Goal: Transaction & Acquisition: Book appointment/travel/reservation

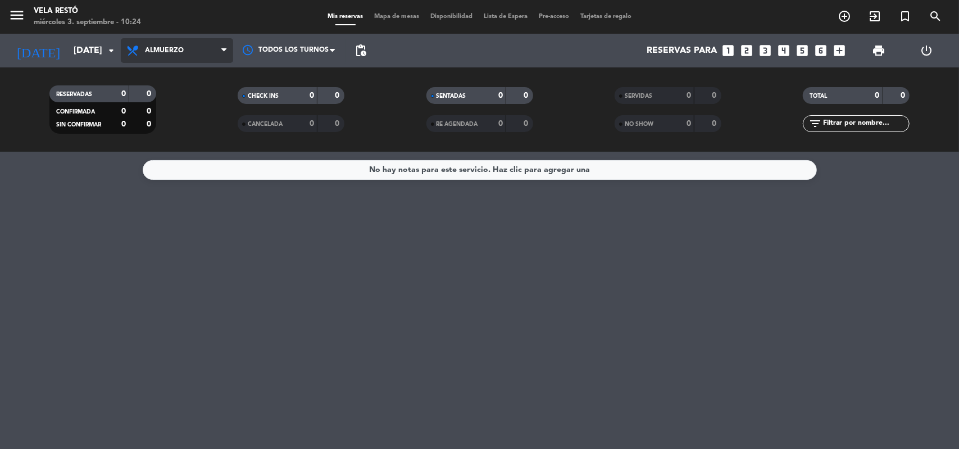
click at [158, 40] on span "Almuerzo" at bounding box center [177, 50] width 112 height 25
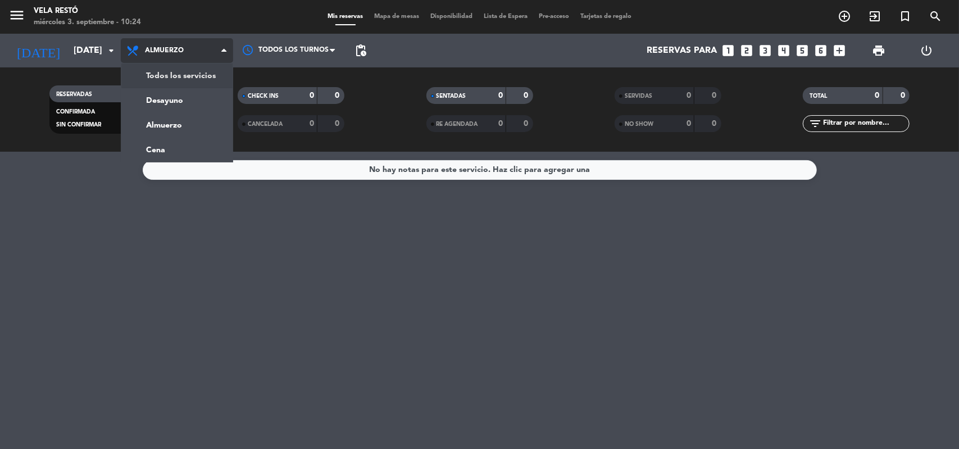
click at [165, 75] on div "menu Vela Restó miércoles 3. septiembre - 10:24 Mis reservas Mapa de mesas Disp…" at bounding box center [479, 76] width 959 height 152
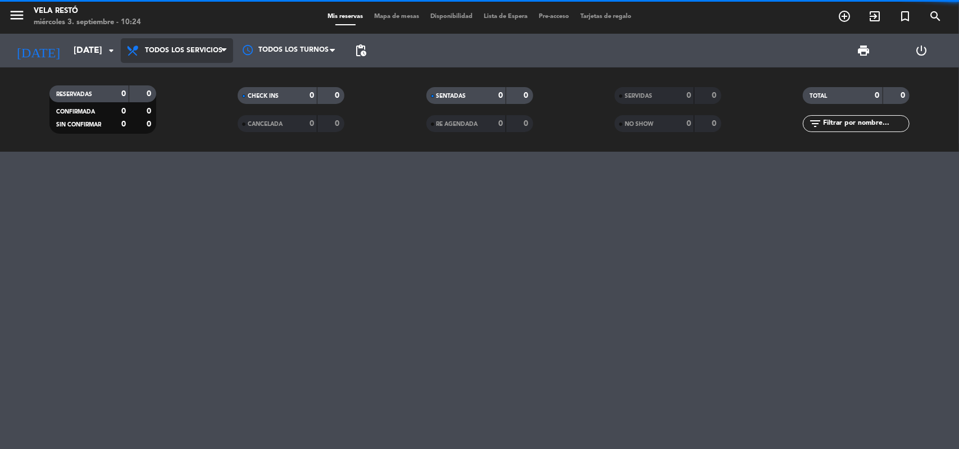
click at [173, 49] on span "Todos los servicios" at bounding box center [184, 51] width 78 height 8
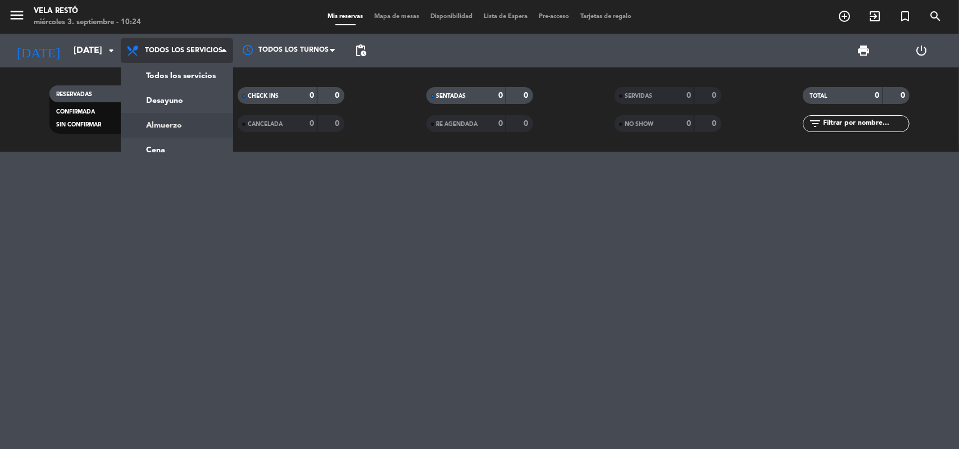
click at [154, 115] on div "menu Vela Restó miércoles 3. septiembre - 10:24 Mis reservas Mapa de mesas Disp…" at bounding box center [479, 76] width 959 height 152
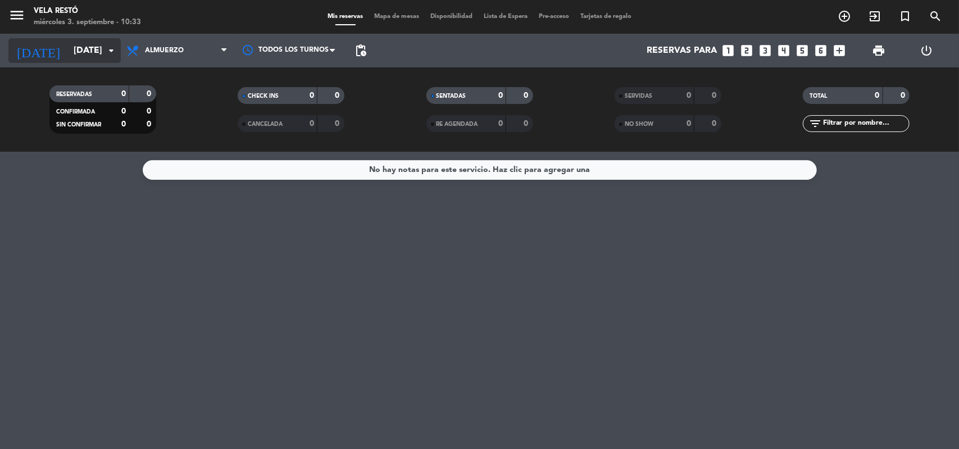
click at [70, 56] on input "[DATE]" at bounding box center [127, 51] width 119 height 22
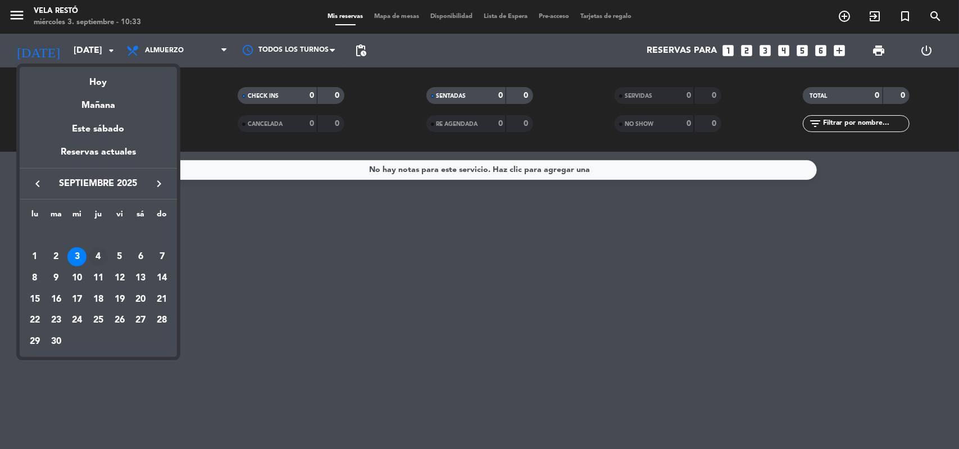
click at [100, 255] on div "4" at bounding box center [98, 256] width 19 height 19
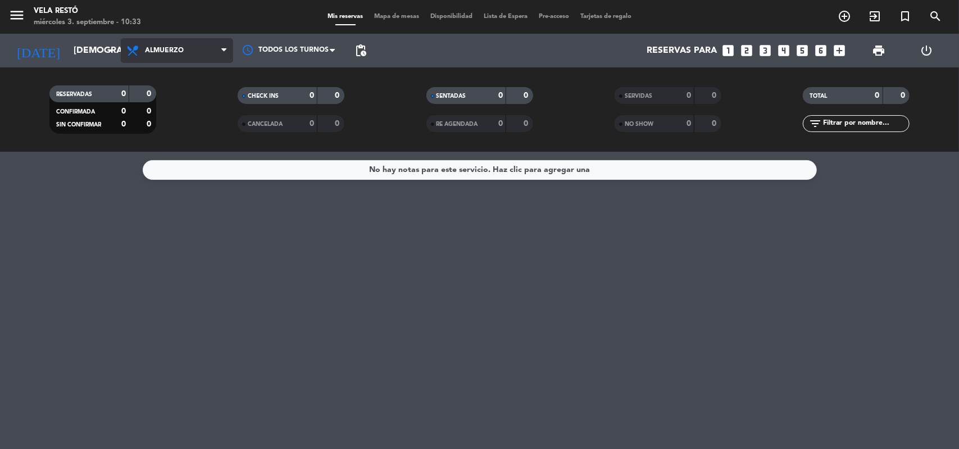
click at [210, 52] on span "Almuerzo" at bounding box center [177, 50] width 112 height 25
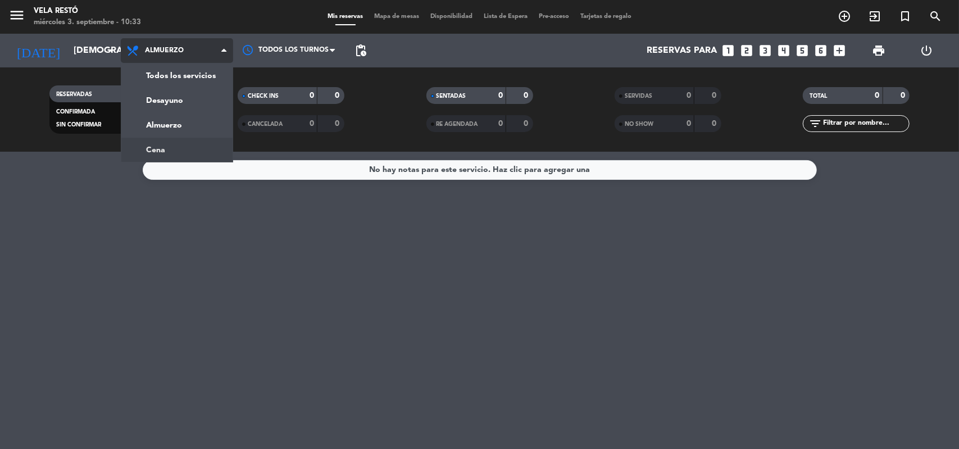
click at [192, 140] on div "menu Vela Restó [DATE] 3. septiembre - 10:33 Mis reservas Mapa de mesas Disponi…" at bounding box center [479, 76] width 959 height 152
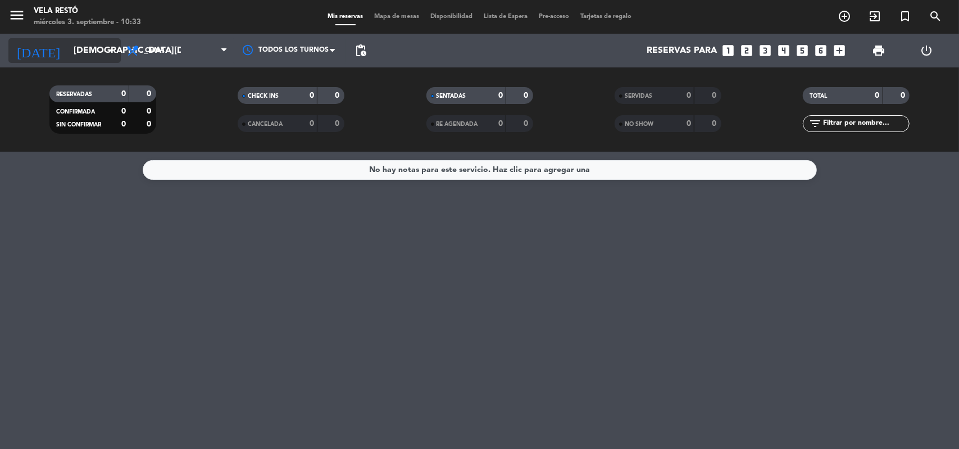
click at [94, 60] on input "[DEMOGRAPHIC_DATA][DATE]" at bounding box center [127, 51] width 119 height 22
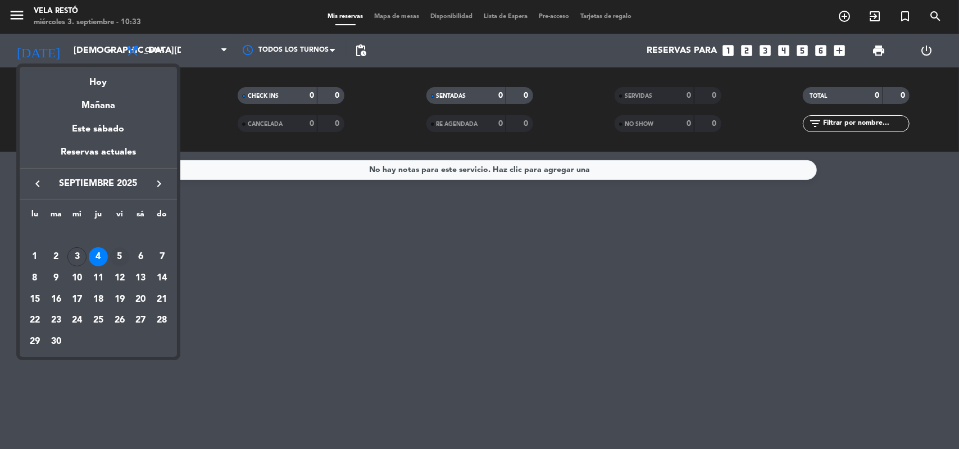
click at [116, 252] on div "5" at bounding box center [119, 256] width 19 height 19
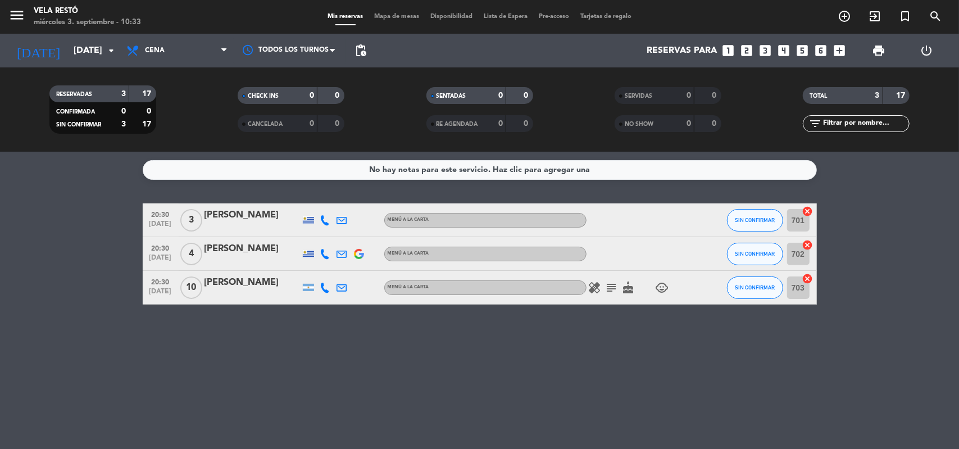
click at [147, 47] on span "Cena" at bounding box center [155, 51] width 20 height 8
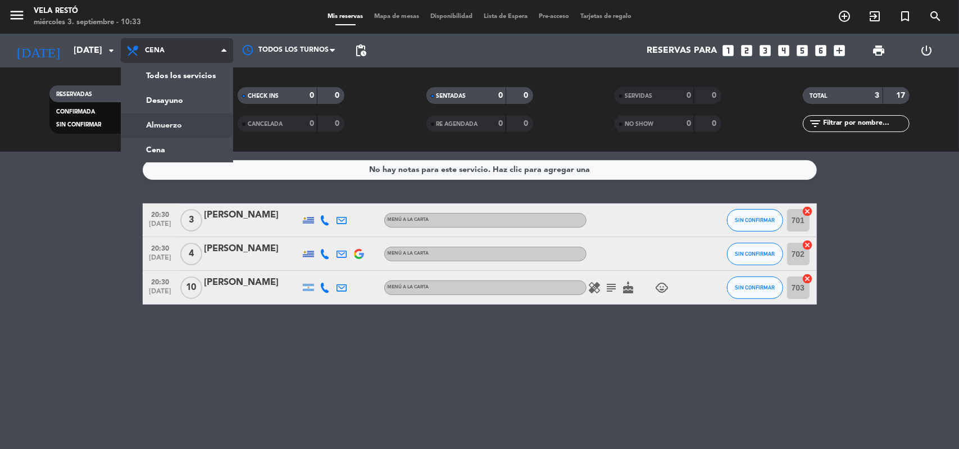
click at [150, 120] on div "menu Vela Restó [DATE] 3. septiembre - 10:33 Mis reservas Mapa de mesas Disponi…" at bounding box center [479, 76] width 959 height 152
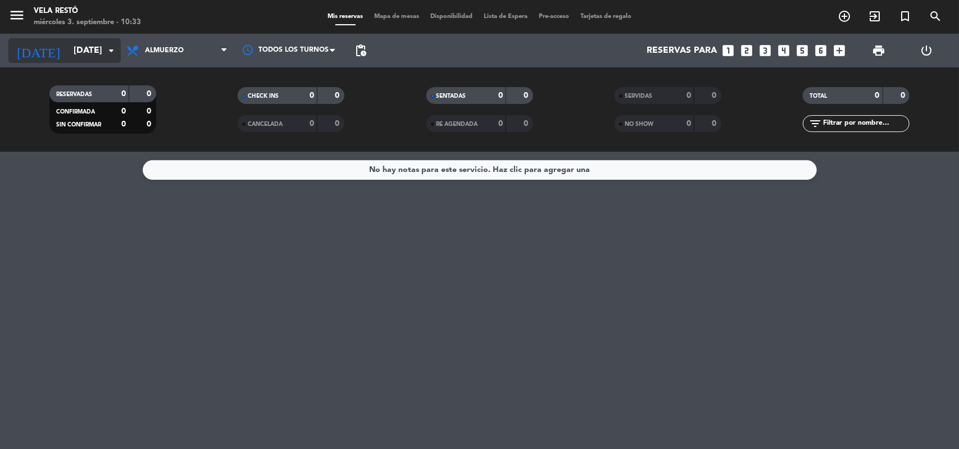
click at [68, 50] on input "[DATE]" at bounding box center [127, 51] width 119 height 22
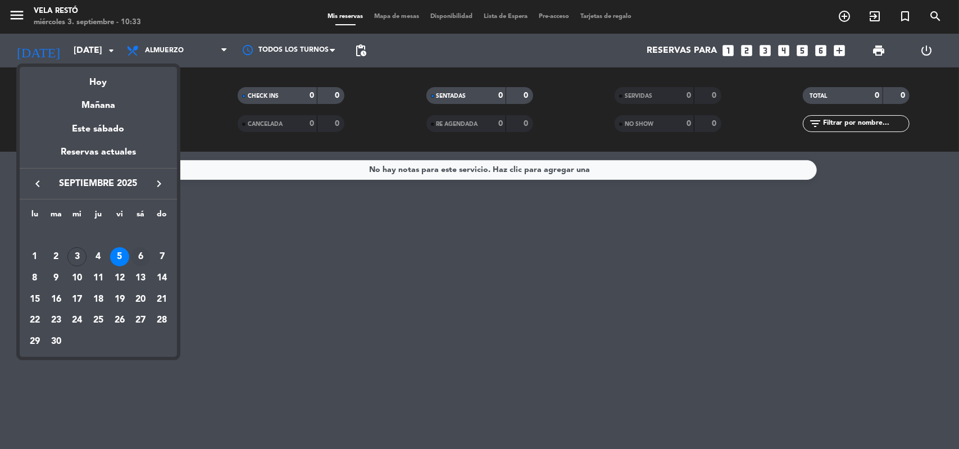
click at [139, 251] on div "6" at bounding box center [140, 256] width 19 height 19
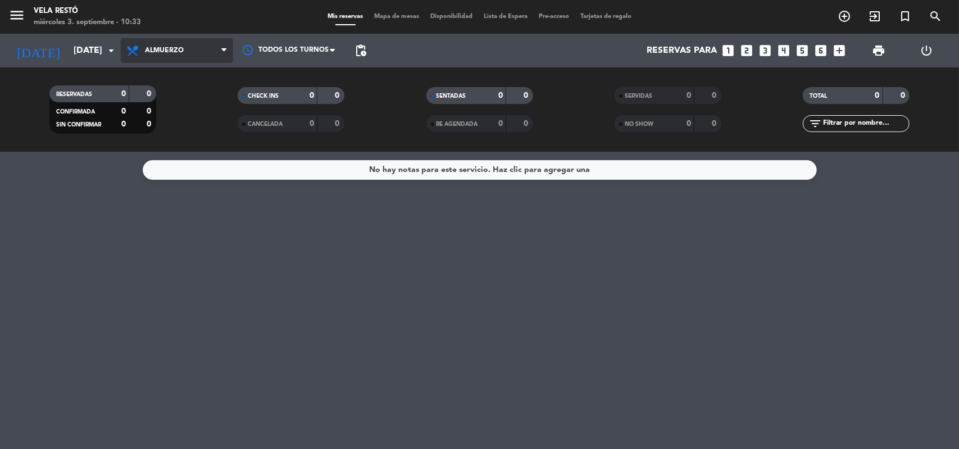
click at [183, 53] on span "Almuerzo" at bounding box center [164, 51] width 39 height 8
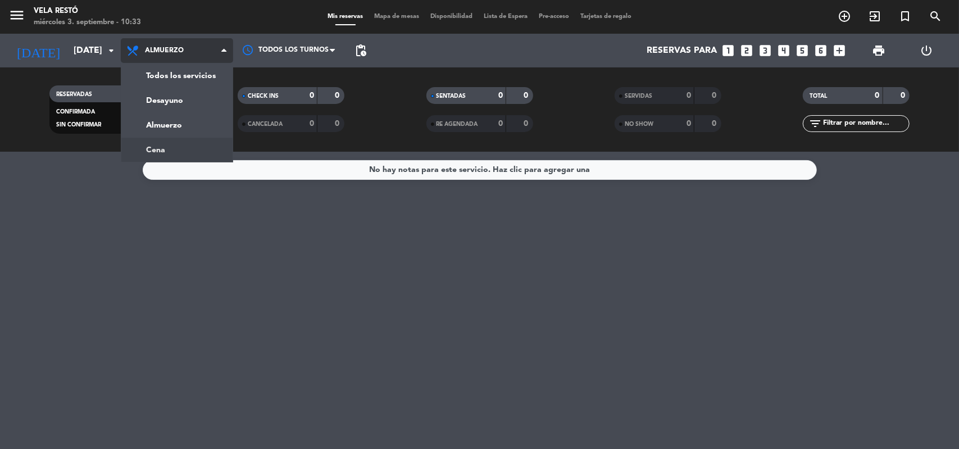
click at [182, 140] on div "menu Vela Restó [DATE] 3. septiembre - 10:33 Mis reservas Mapa de mesas Disponi…" at bounding box center [479, 76] width 959 height 152
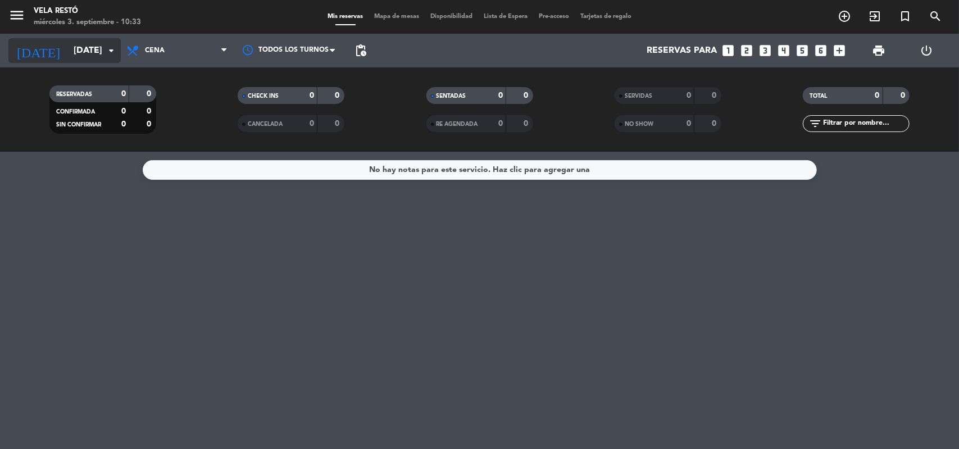
click at [85, 49] on input "[DATE]" at bounding box center [127, 51] width 119 height 22
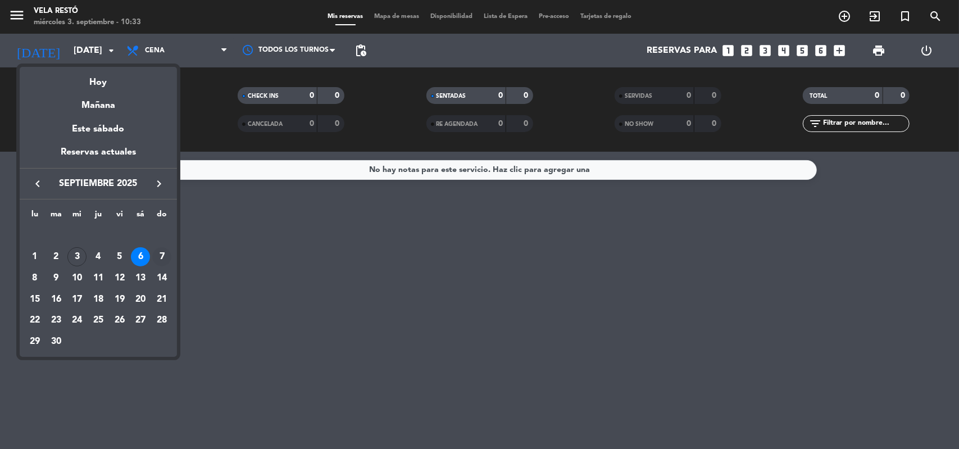
click at [158, 257] on div "7" at bounding box center [161, 256] width 19 height 19
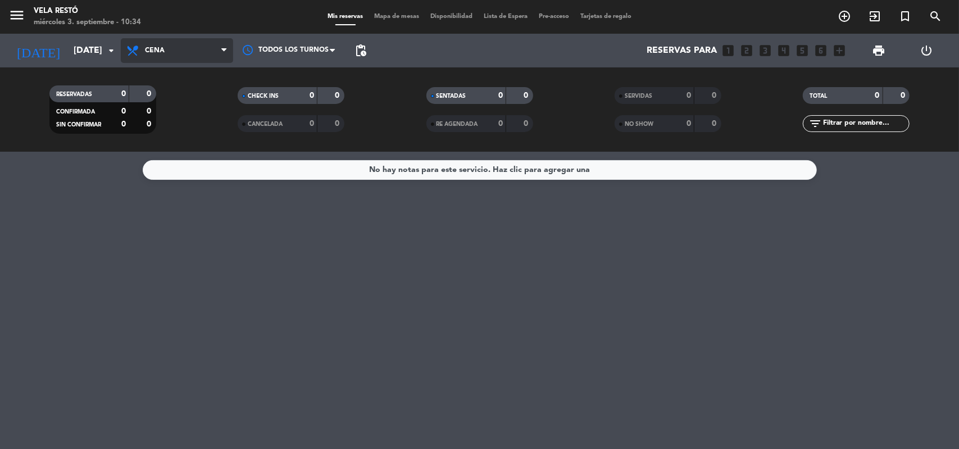
click at [200, 48] on span "Cena" at bounding box center [177, 50] width 112 height 25
click at [165, 120] on div "menu Vela Restó [DATE] 3. septiembre - 10:34 Mis reservas Mapa de mesas Disponi…" at bounding box center [479, 76] width 959 height 152
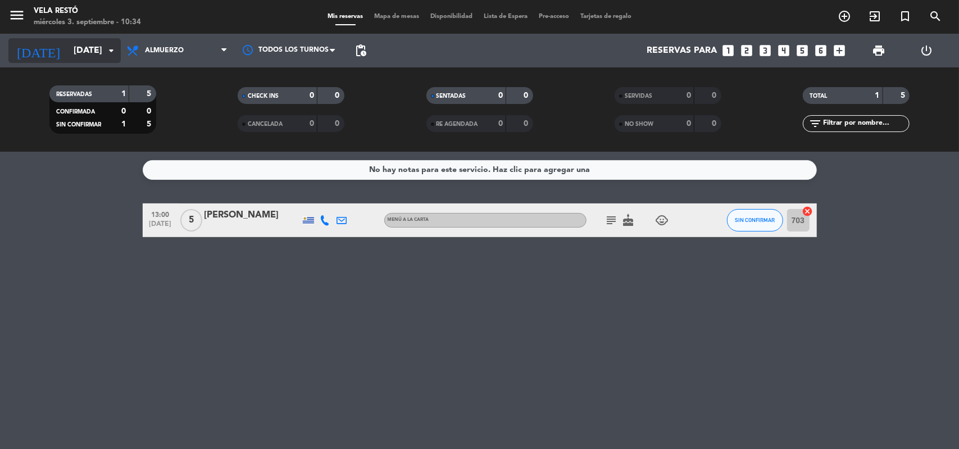
click at [109, 59] on input "[DATE]" at bounding box center [127, 51] width 119 height 22
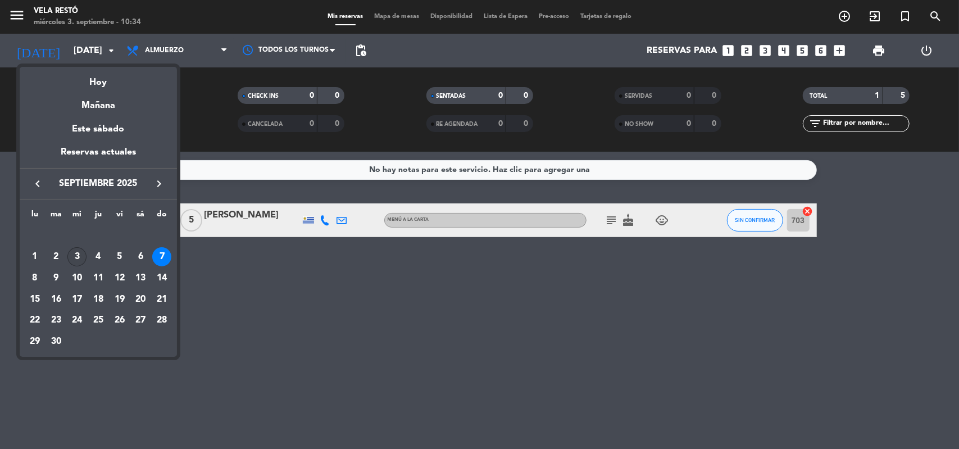
click at [81, 255] on div "3" at bounding box center [76, 256] width 19 height 19
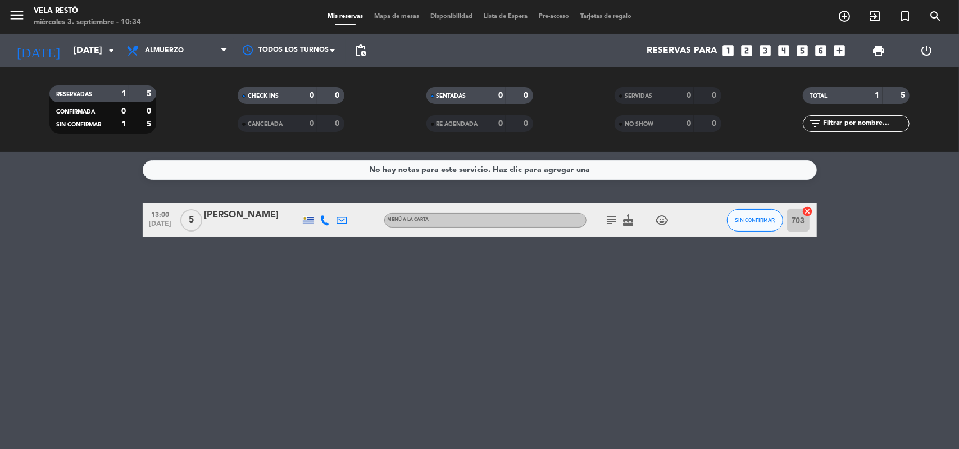
type input "[DATE]"
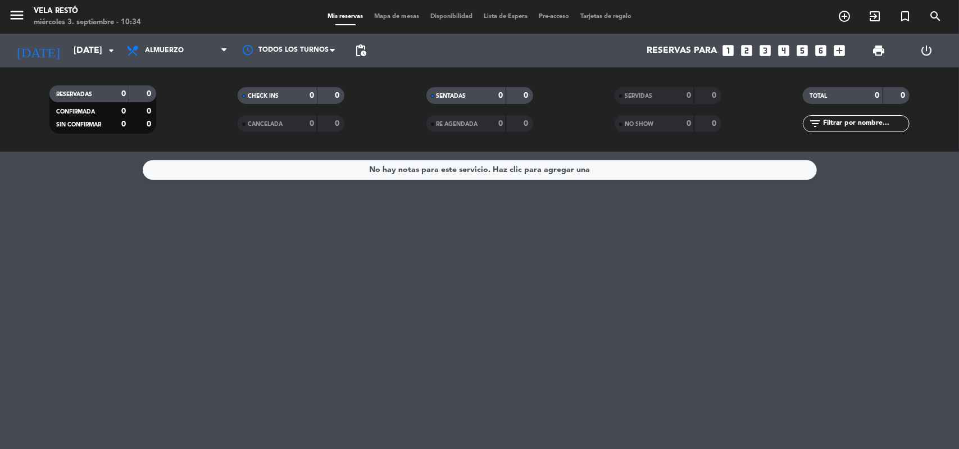
click at [241, 72] on div "RESERVADAS 0 0 CONFIRMADA 0 0 SIN CONFIRMAR 0 0 CHECK INS 0 0 CANCELADA 0 0 SEN…" at bounding box center [479, 109] width 959 height 84
click at [179, 114] on filter-checkbox "RESERVADAS 0 0 CONFIRMADA 0 0 SIN CONFIRMAR 0 0" at bounding box center [102, 109] width 188 height 48
click at [759, 47] on icon "looks_3" at bounding box center [766, 50] width 15 height 15
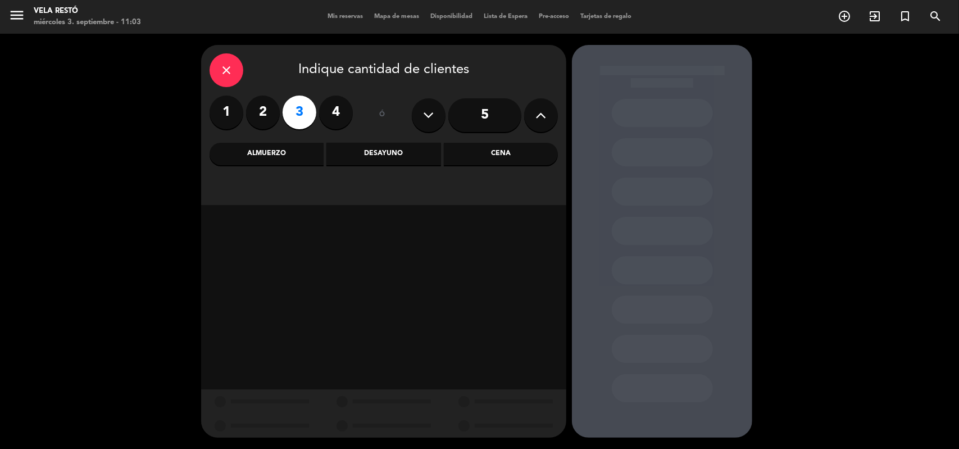
drag, startPoint x: 278, startPoint y: 139, endPoint x: 270, endPoint y: 157, distance: 18.9
click at [278, 140] on div "close Indique cantidad de clientes 1 2 3 4 ó 5 Almuerzo Desayuno Cena" at bounding box center [383, 125] width 365 height 160
click at [270, 157] on div "Almuerzo" at bounding box center [267, 154] width 114 height 22
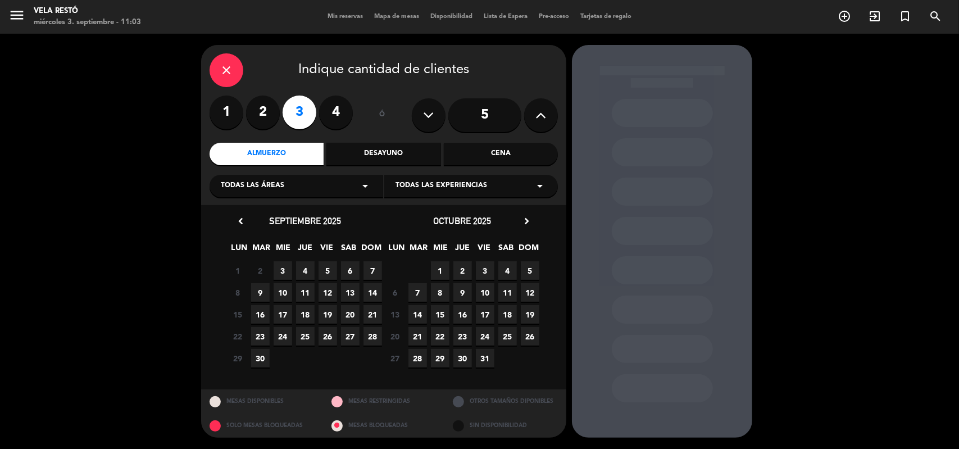
click at [281, 275] on span "3" at bounding box center [283, 270] width 19 height 19
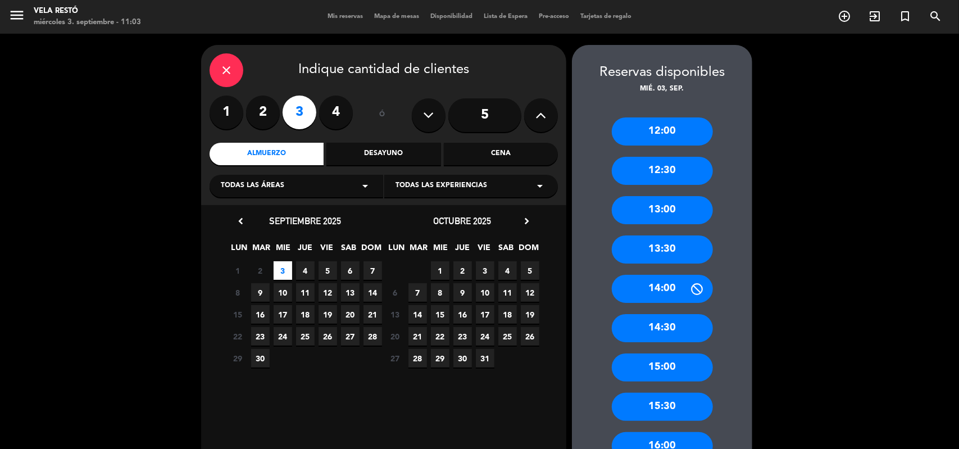
click at [651, 175] on div "12:30" at bounding box center [662, 171] width 101 height 28
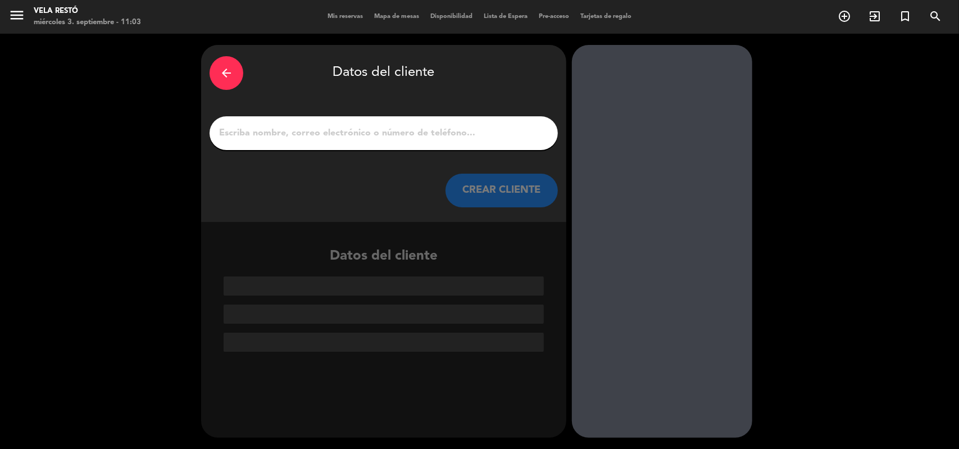
click at [410, 122] on div at bounding box center [384, 133] width 348 height 34
click at [405, 142] on div at bounding box center [384, 133] width 348 height 34
click at [410, 136] on input "1" at bounding box center [384, 133] width 332 height 16
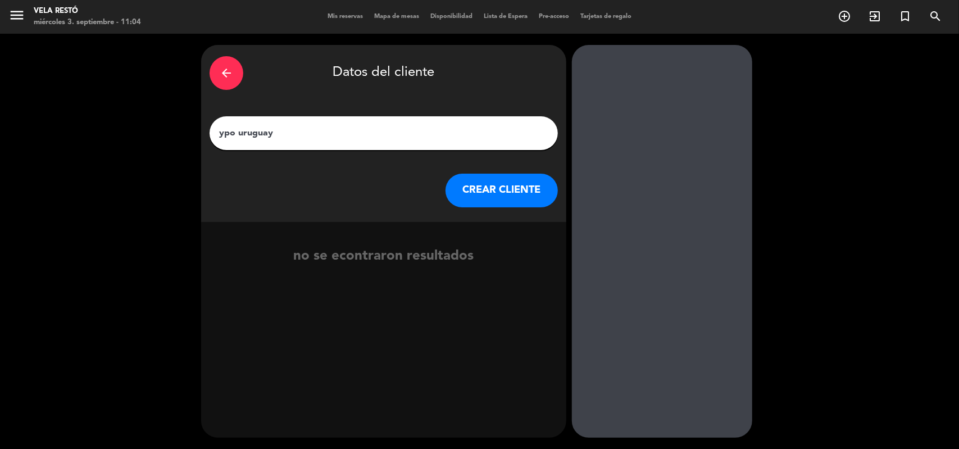
type input "ypo uruguay"
click at [495, 185] on button "CREAR CLIENTE" at bounding box center [502, 191] width 112 height 34
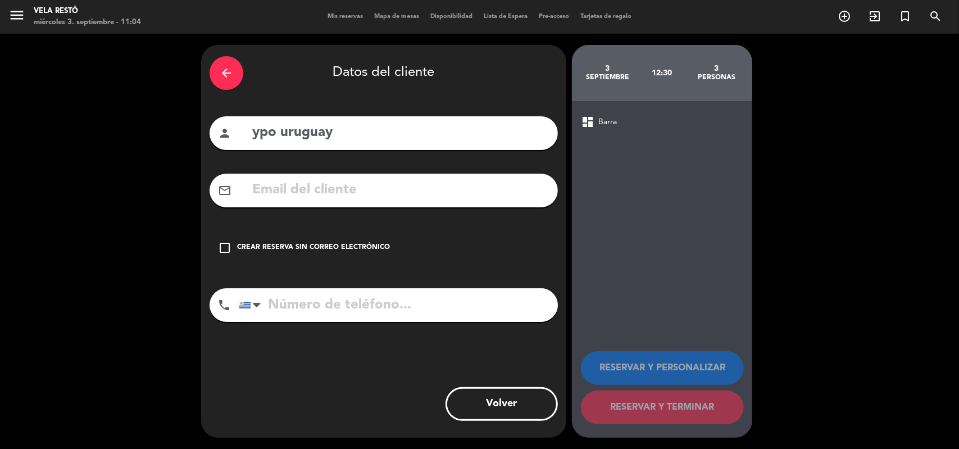
click at [378, 230] on div "arrow_back Datos del cliente person ypo [GEOGRAPHIC_DATA] mail_outline check_bo…" at bounding box center [383, 241] width 365 height 393
click at [375, 242] on div "Crear reserva sin correo electrónico" at bounding box center [313, 247] width 153 height 11
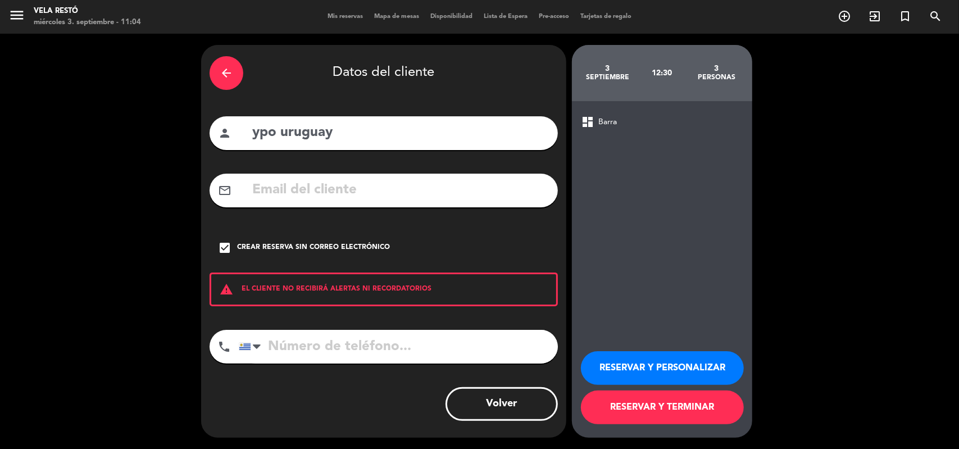
click at [610, 402] on button "RESERVAR Y TERMINAR" at bounding box center [662, 408] width 163 height 34
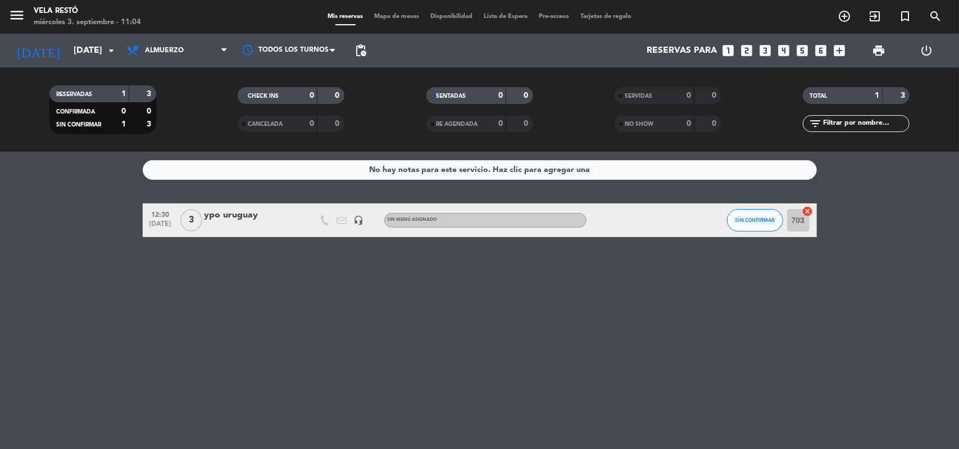
click at [742, 51] on icon "looks_two" at bounding box center [747, 50] width 15 height 15
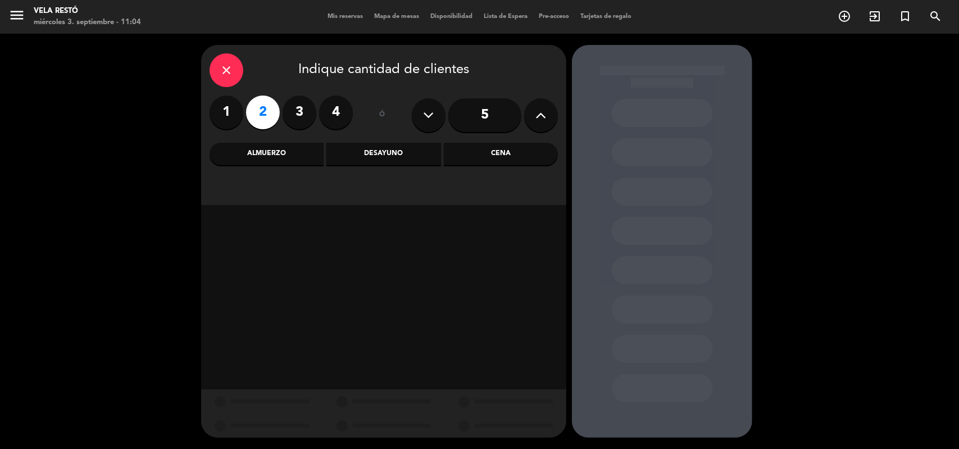
click at [288, 173] on div "close Indique cantidad de clientes 1 2 3 4 ó 5 Almuerzo Desayuno Cena" at bounding box center [383, 125] width 365 height 160
click at [284, 156] on div "Almuerzo" at bounding box center [267, 154] width 114 height 22
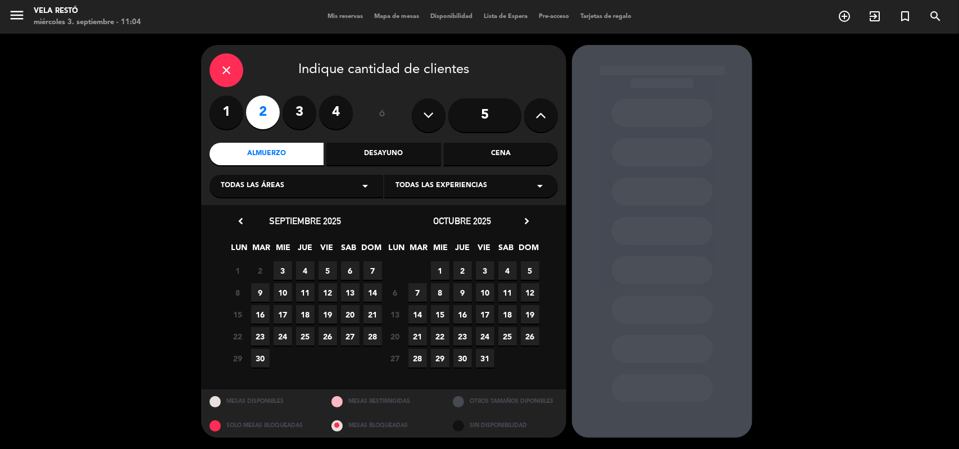
click at [289, 273] on span "3" at bounding box center [283, 270] width 19 height 19
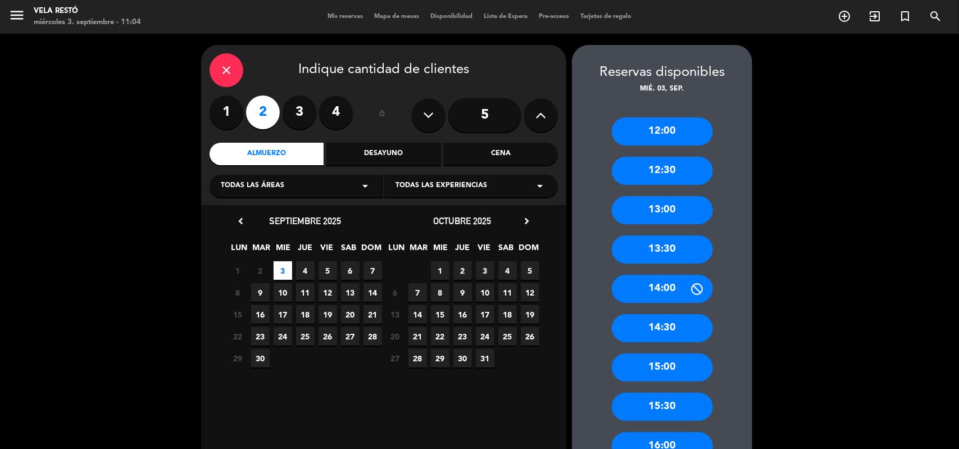
click at [673, 253] on div "13:30" at bounding box center [662, 249] width 101 height 28
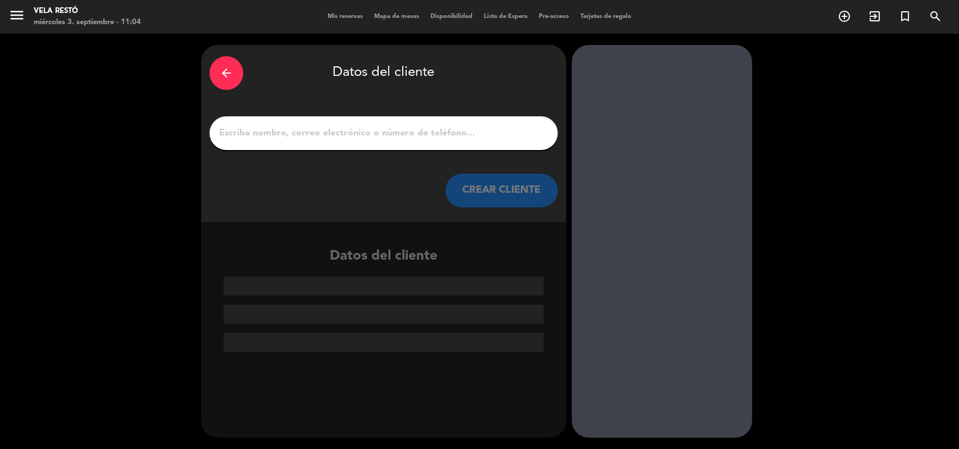
click at [240, 62] on div "arrow_back Datos del cliente" at bounding box center [384, 72] width 348 height 39
click at [230, 66] on icon "arrow_back" at bounding box center [226, 72] width 13 height 13
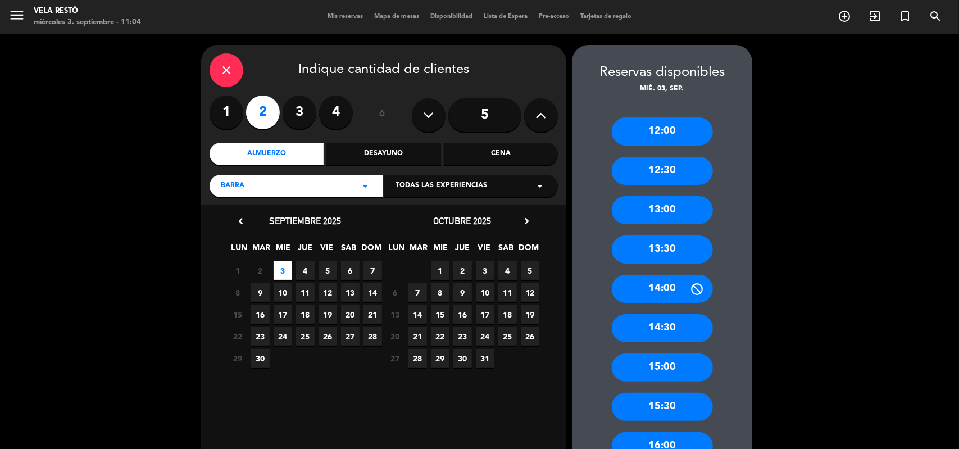
drag, startPoint x: 655, startPoint y: 217, endPoint x: 464, endPoint y: 189, distance: 192.6
click at [654, 217] on div "13:00" at bounding box center [662, 210] width 101 height 28
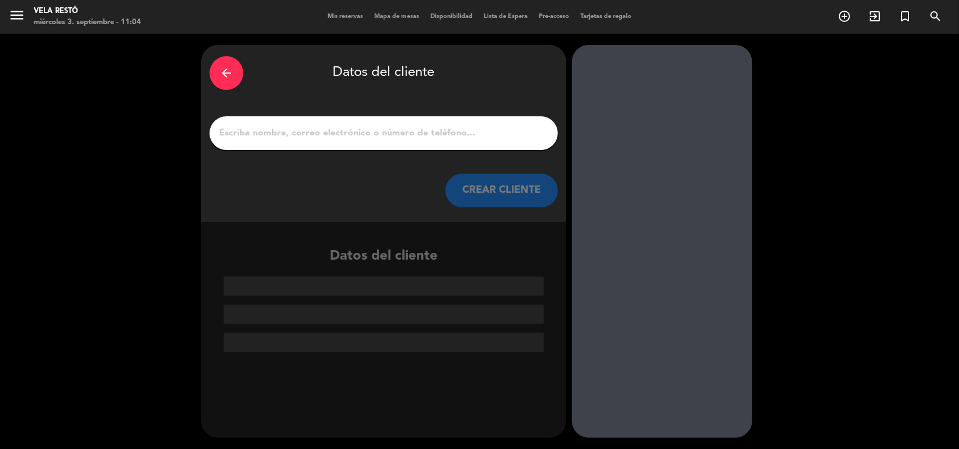
click at [417, 143] on div at bounding box center [384, 133] width 348 height 34
click at [368, 137] on input "1" at bounding box center [384, 133] width 332 height 16
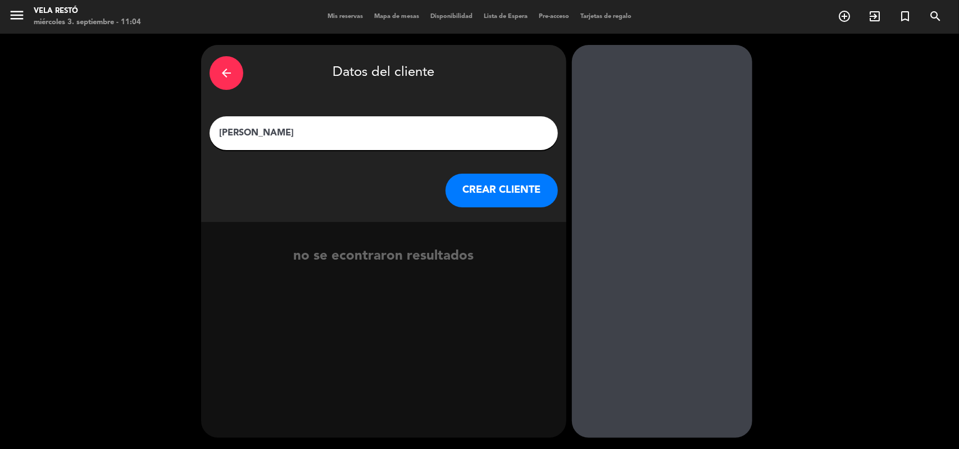
type input "[PERSON_NAME]"
click at [497, 207] on div "arrow_back Datos del cliente [PERSON_NAME] CREAR CLIENTE" at bounding box center [383, 133] width 365 height 177
click at [465, 193] on button "CREAR CLIENTE" at bounding box center [502, 191] width 112 height 34
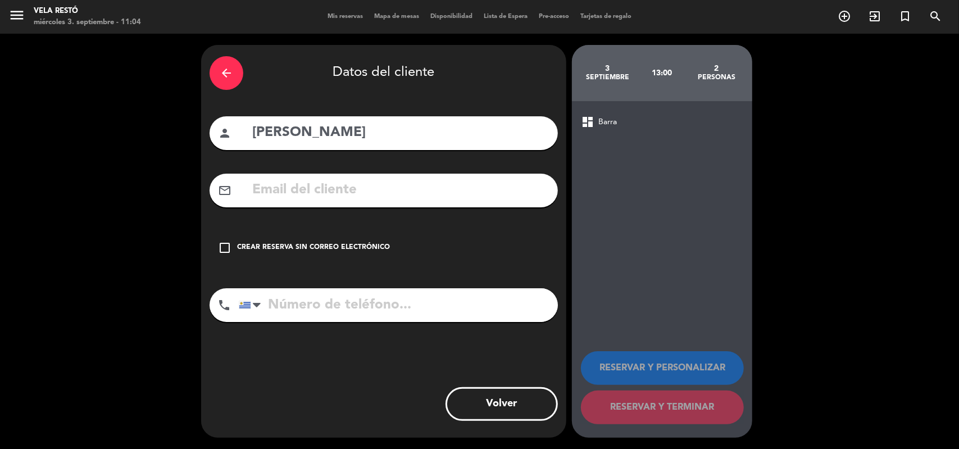
click at [370, 234] on div "check_box_outline_blank Crear reserva sin correo electrónico" at bounding box center [384, 248] width 348 height 34
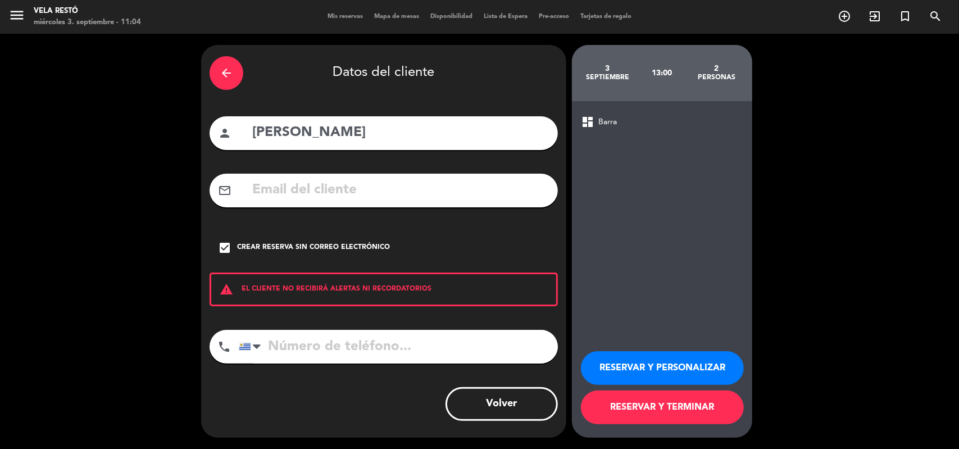
drag, startPoint x: 702, startPoint y: 416, endPoint x: 701, endPoint y: 410, distance: 6.8
click at [702, 416] on button "RESERVAR Y TERMINAR" at bounding box center [662, 408] width 163 height 34
